Goal: Use online tool/utility: Utilize a website feature to perform a specific function

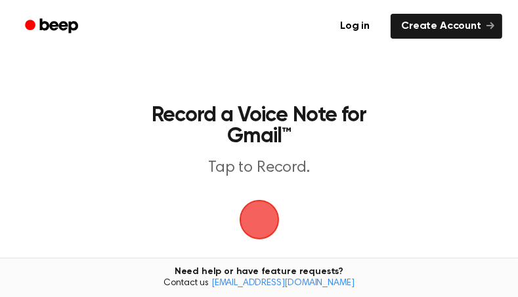
click at [260, 217] on span "button" at bounding box center [259, 220] width 37 height 37
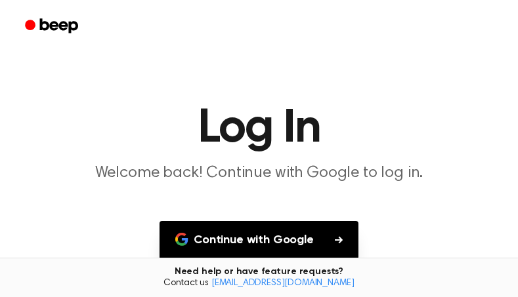
click at [308, 253] on button "Continue with Google" at bounding box center [259, 240] width 199 height 39
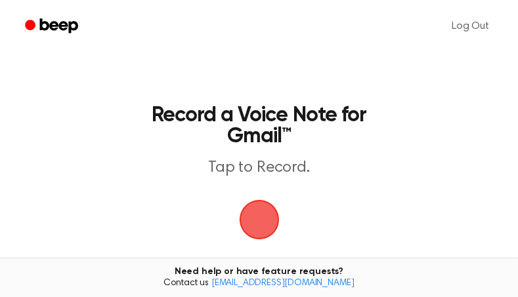
click at [270, 214] on span "button" at bounding box center [259, 220] width 37 height 37
click at [268, 210] on span "button" at bounding box center [259, 220] width 37 height 37
click at [264, 221] on span "button" at bounding box center [259, 220] width 37 height 37
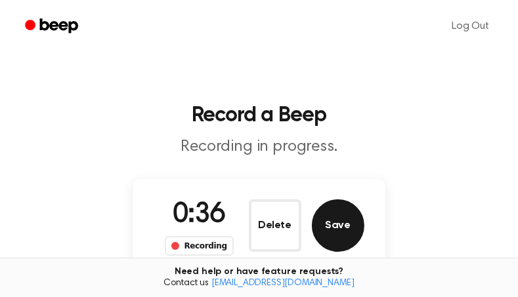
click at [346, 234] on button "Save" at bounding box center [338, 226] width 53 height 53
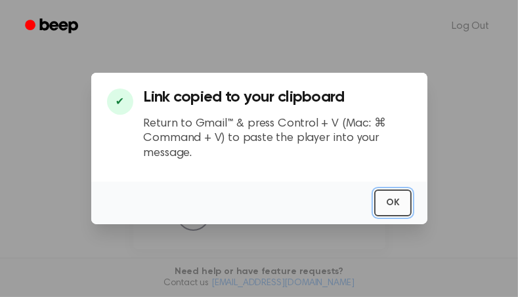
click at [394, 208] on button "OK" at bounding box center [392, 203] width 37 height 27
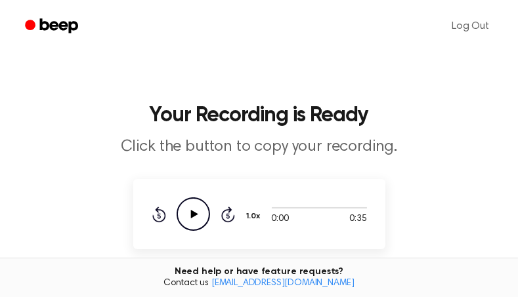
click at [188, 224] on icon "Play Audio" at bounding box center [193, 214] width 33 height 33
click at [198, 207] on icon "Pause Audio" at bounding box center [193, 214] width 33 height 33
click at [199, 212] on icon "Play Audio" at bounding box center [193, 214] width 33 height 33
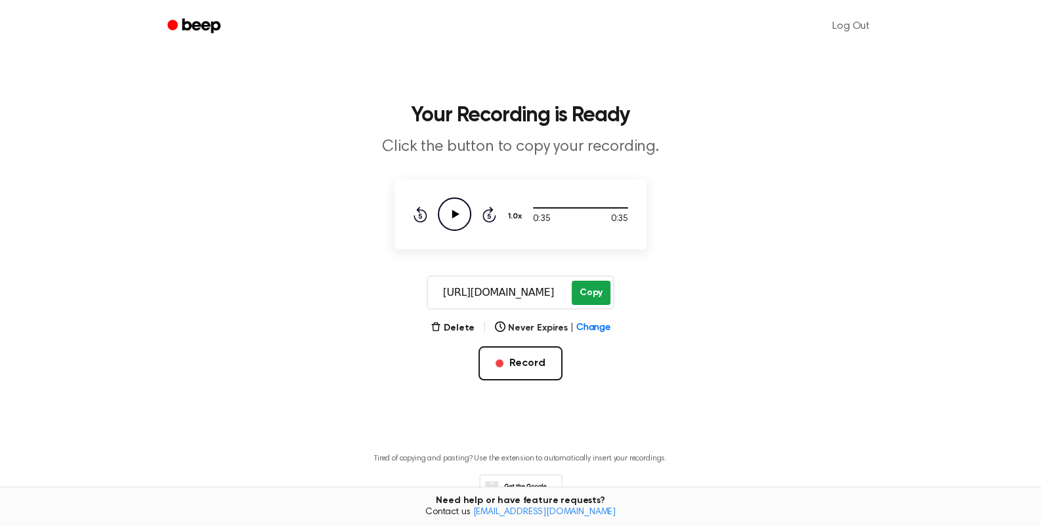
click at [517, 297] on button "Copy" at bounding box center [591, 293] width 39 height 24
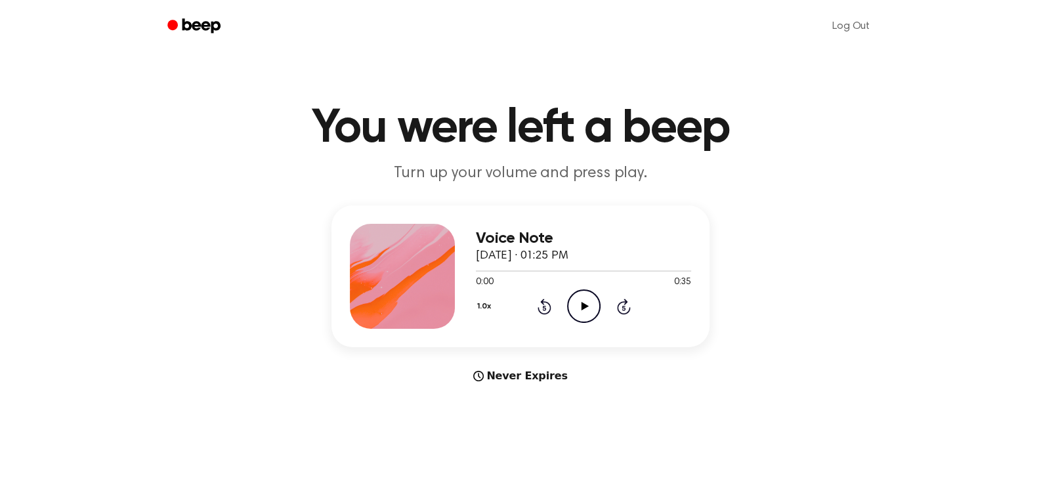
click at [589, 305] on icon "Play Audio" at bounding box center [583, 305] width 33 height 33
